Goal: Find specific page/section: Find specific page/section

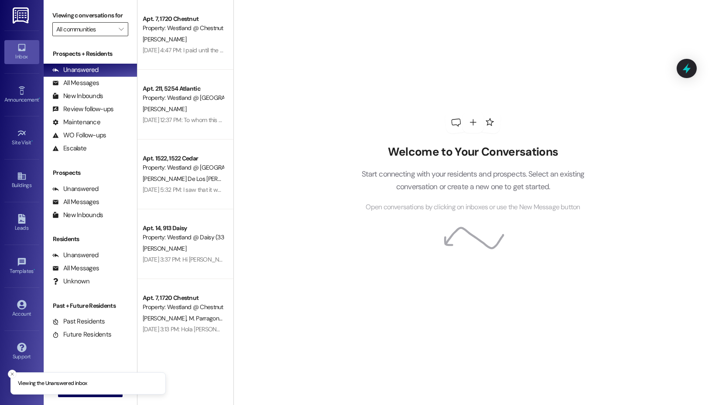
click at [100, 27] on input "All communities" at bounding box center [85, 29] width 58 height 14
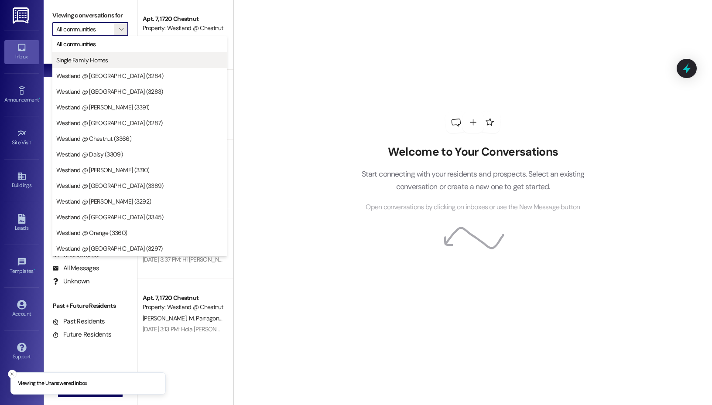
click at [110, 63] on span "Single Family Homes" at bounding box center [139, 60] width 167 height 9
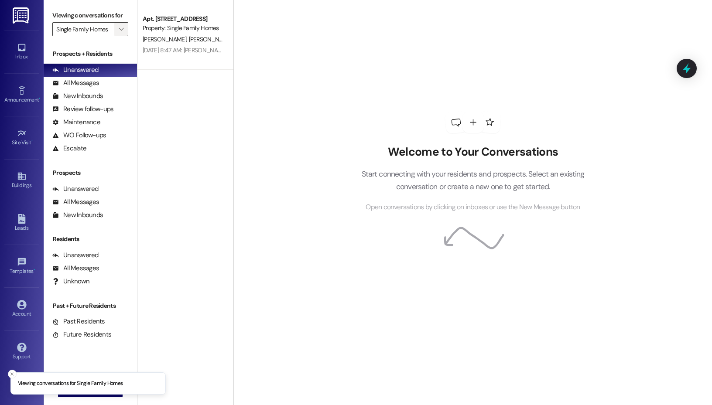
click at [120, 27] on icon "" at bounding box center [121, 29] width 5 height 7
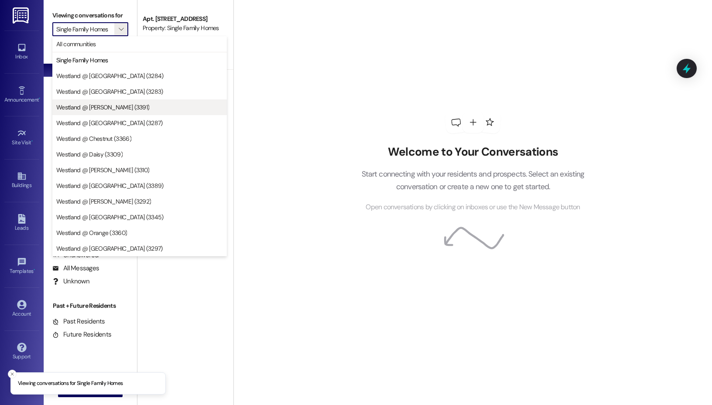
click at [113, 107] on span "Westland @ [PERSON_NAME] (3391)" at bounding box center [102, 107] width 93 height 9
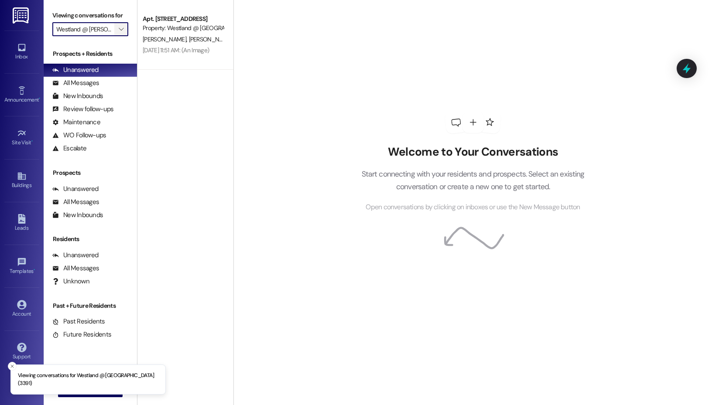
click at [121, 36] on span "" at bounding box center [121, 29] width 8 height 14
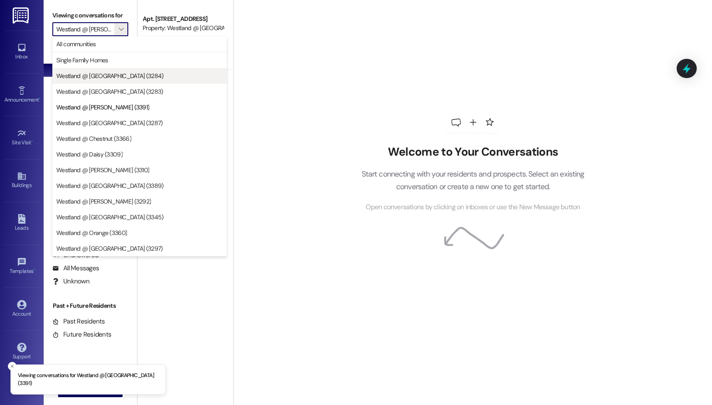
scroll to position [0, 5]
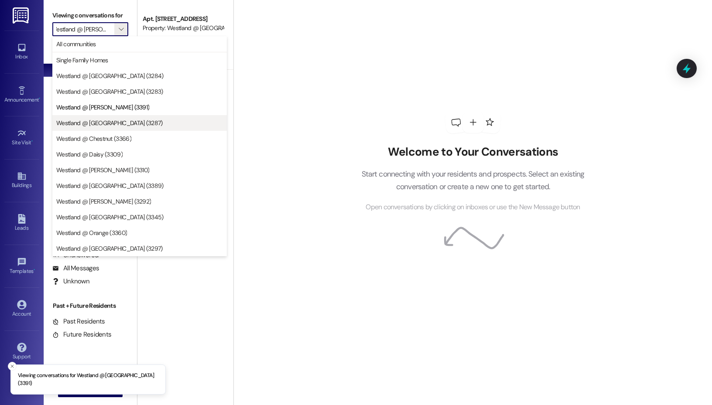
click at [110, 127] on span "Westland @ [GEOGRAPHIC_DATA] (3287)" at bounding box center [109, 123] width 106 height 9
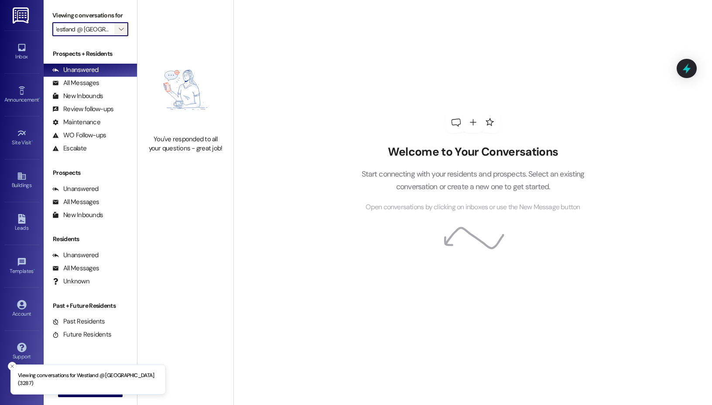
click at [120, 31] on icon "" at bounding box center [121, 29] width 5 height 7
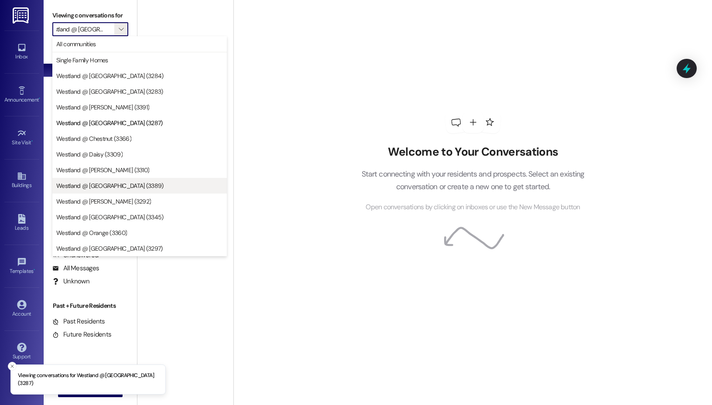
click at [100, 189] on span "Westland @ [GEOGRAPHIC_DATA] (3389)" at bounding box center [109, 185] width 107 height 9
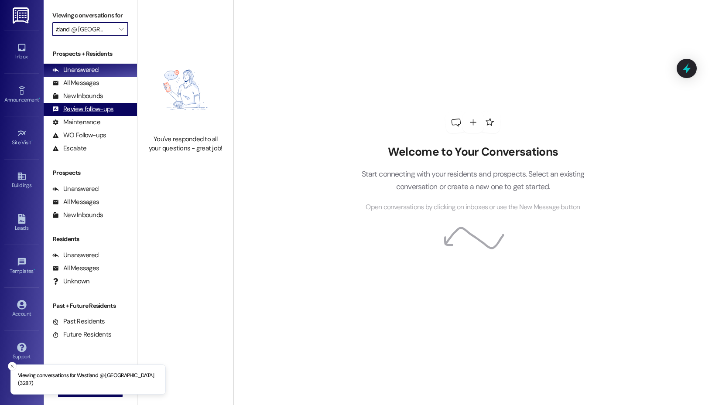
type input "Westland @ [GEOGRAPHIC_DATA] (3389)"
